Goal: Task Accomplishment & Management: Manage account settings

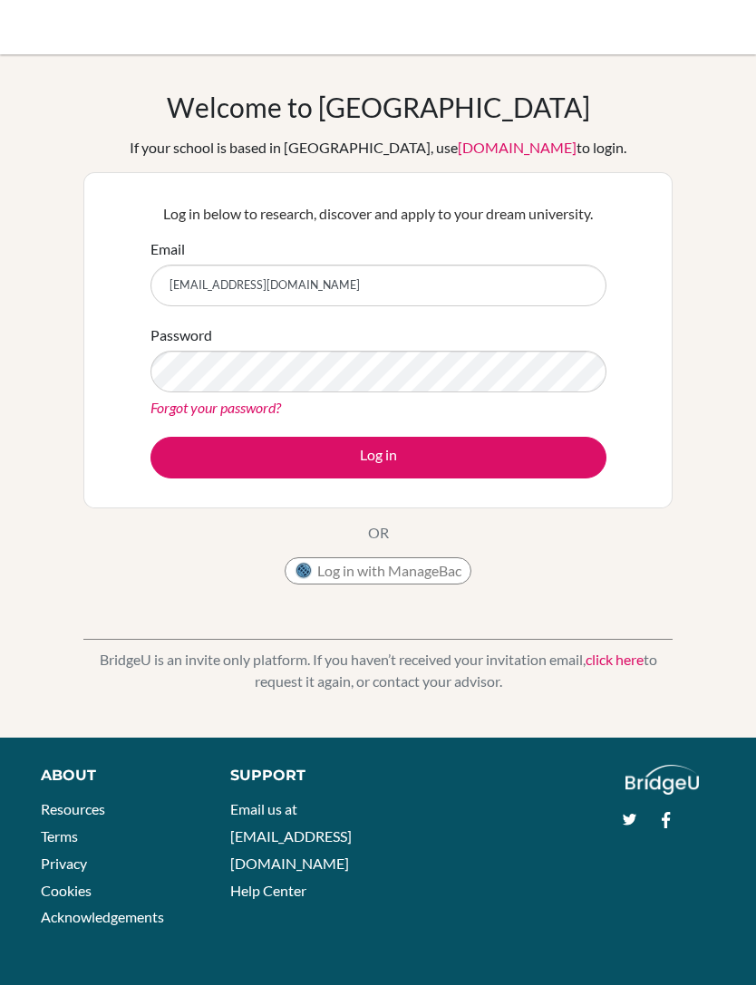
type input "[EMAIL_ADDRESS][DOMAIN_NAME]"
click at [458, 469] on button "Log in" at bounding box center [378, 458] width 456 height 42
click at [233, 459] on button "Log in" at bounding box center [378, 458] width 456 height 42
click at [312, 439] on button "Log in" at bounding box center [378, 458] width 456 height 42
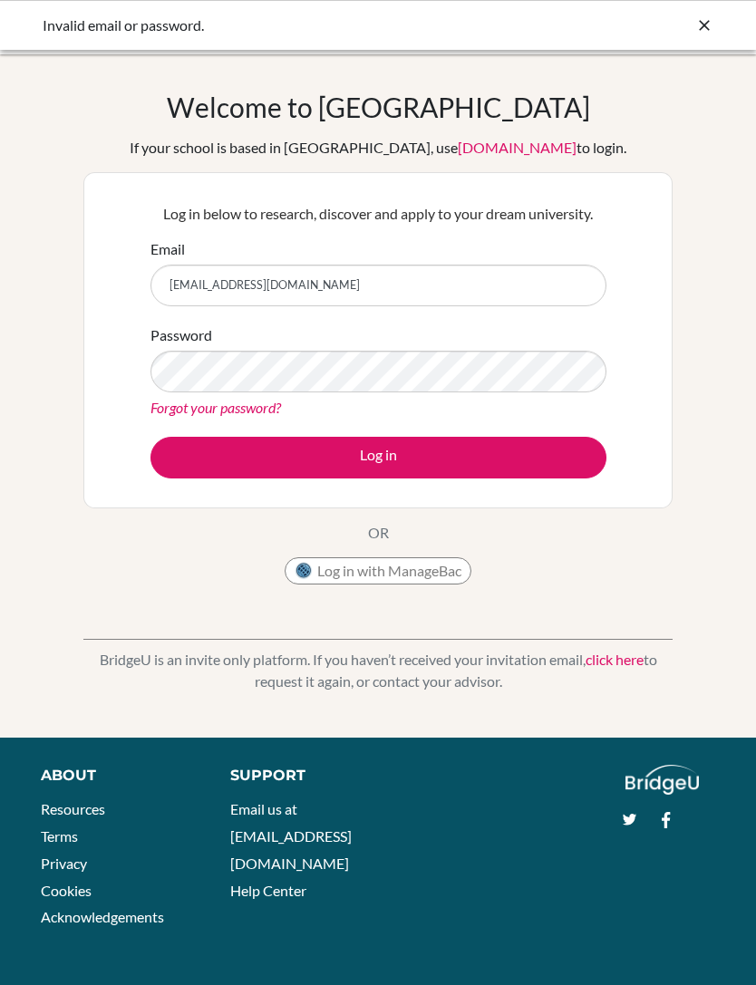
click at [478, 448] on button "Log in" at bounding box center [378, 458] width 456 height 42
click at [494, 461] on button "Log in" at bounding box center [378, 458] width 456 height 42
click at [451, 453] on button "Log in" at bounding box center [378, 458] width 456 height 42
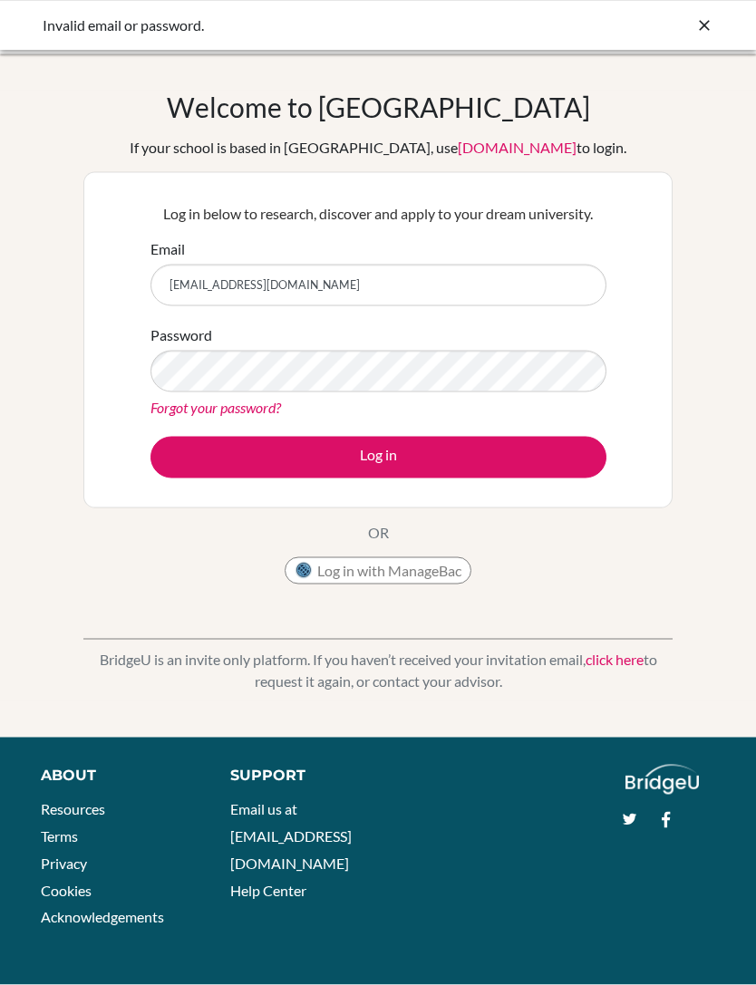
click at [353, 339] on div "Password Forgot your password?" at bounding box center [378, 371] width 456 height 94
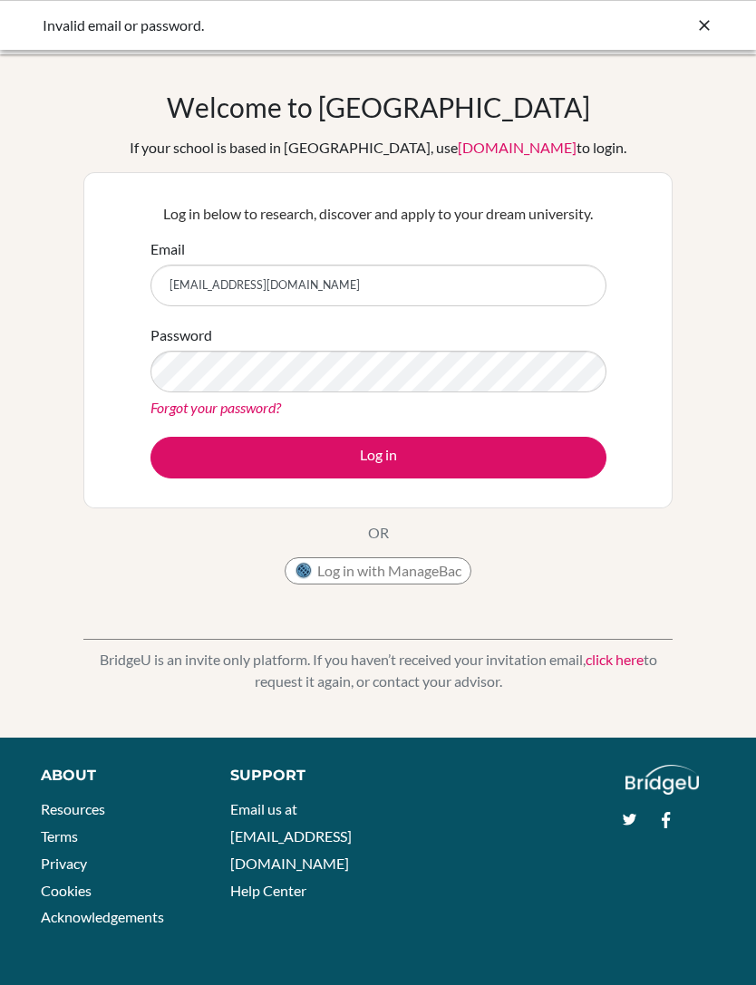
click at [228, 406] on link "Forgot your password?" at bounding box center [215, 407] width 130 height 17
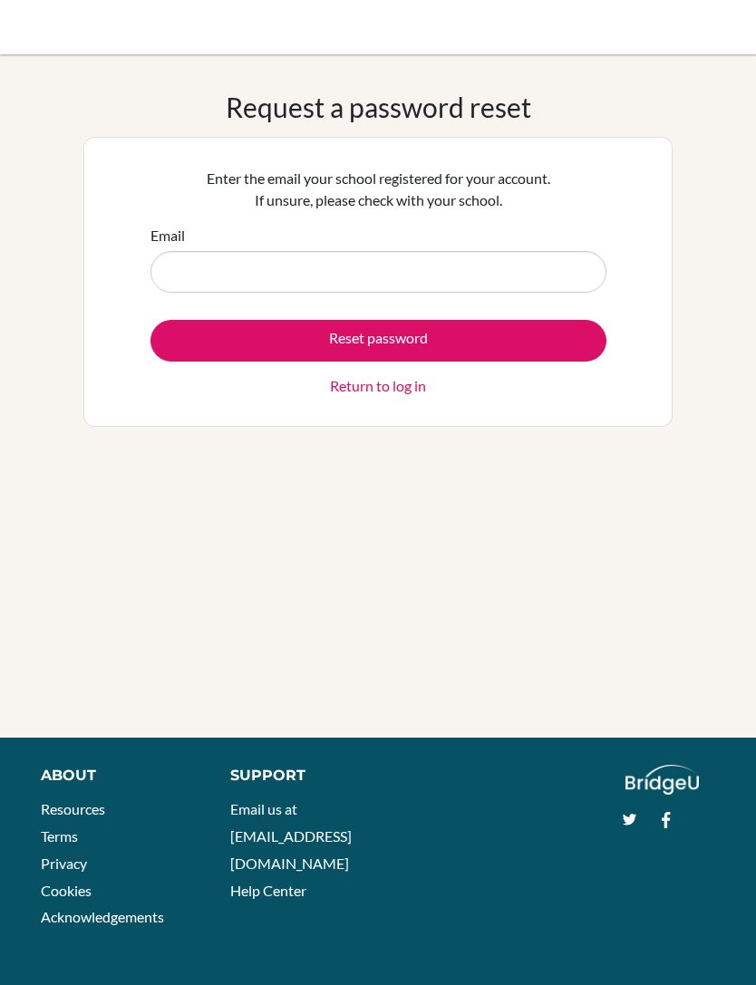
click at [525, 262] on input "Email" at bounding box center [378, 272] width 456 height 42
type input "[EMAIL_ADDRESS][DOMAIN_NAME]"
click at [470, 353] on button "Reset password" at bounding box center [378, 341] width 456 height 42
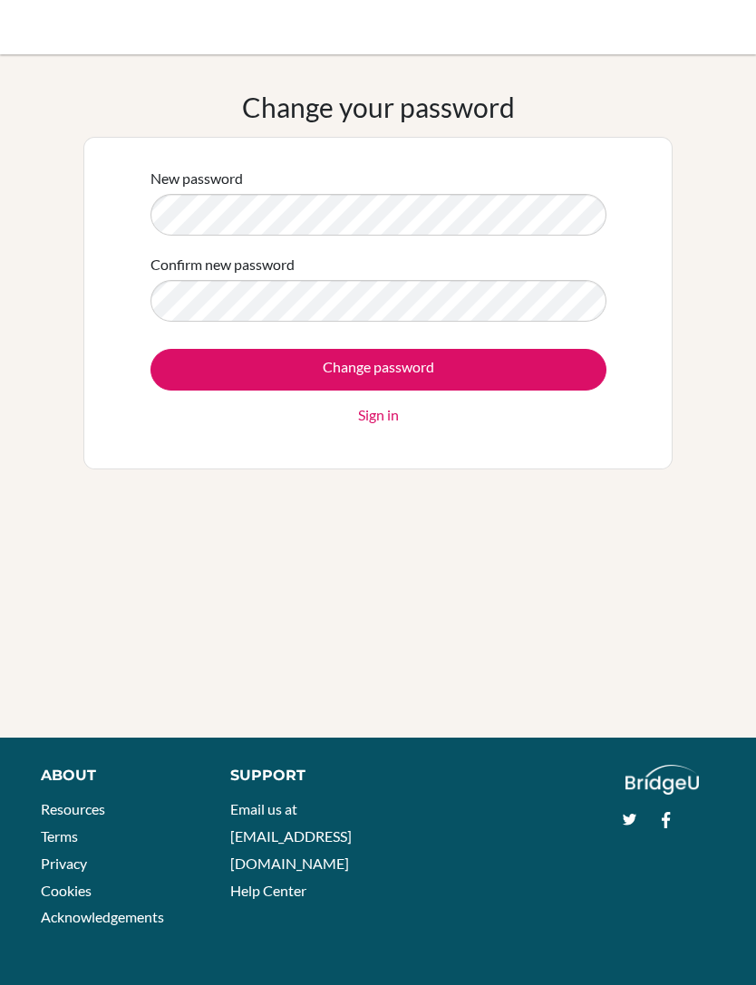
click at [443, 369] on input "Change password" at bounding box center [378, 370] width 456 height 42
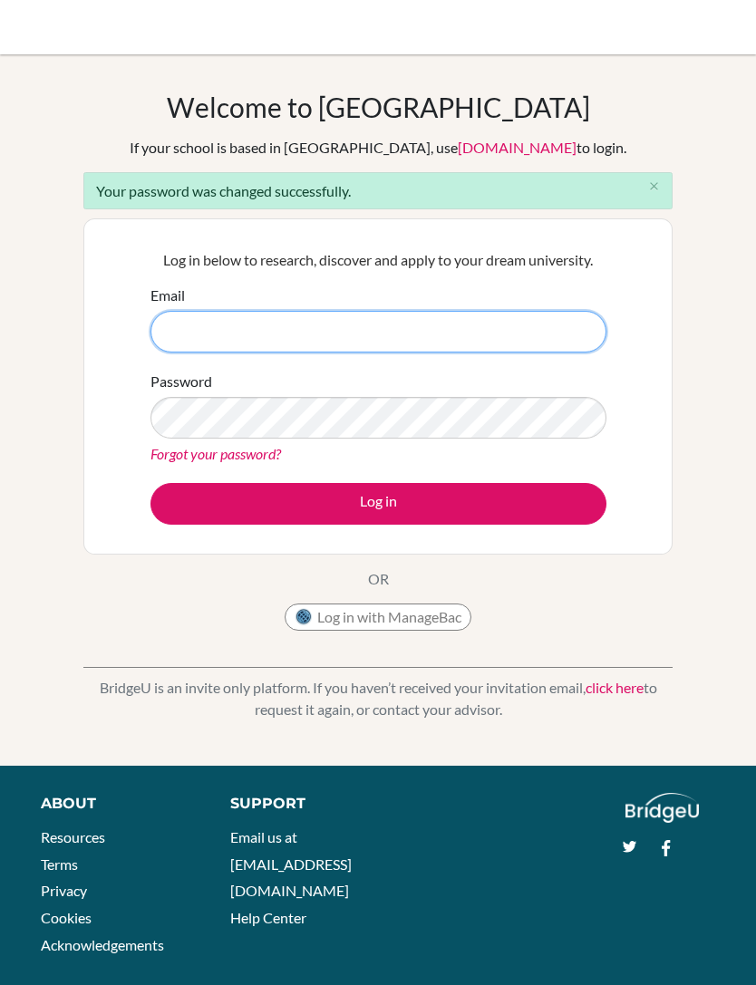
type input "[EMAIL_ADDRESS][DOMAIN_NAME]"
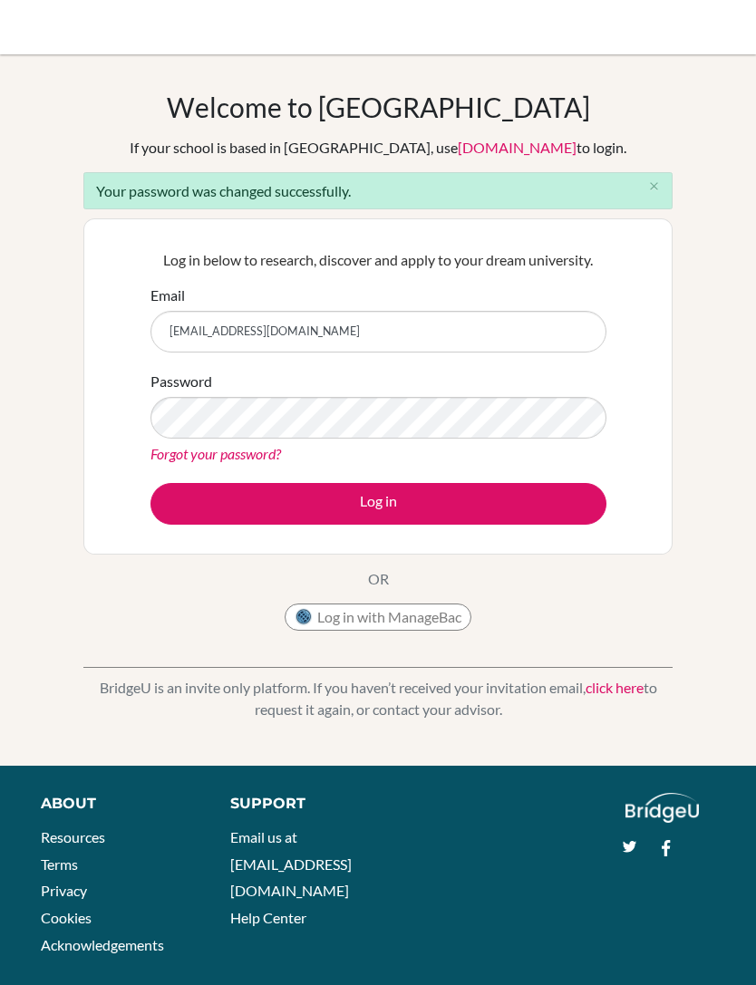
click at [474, 502] on button "Log in" at bounding box center [378, 504] width 456 height 42
